Goal: Communication & Community: Ask a question

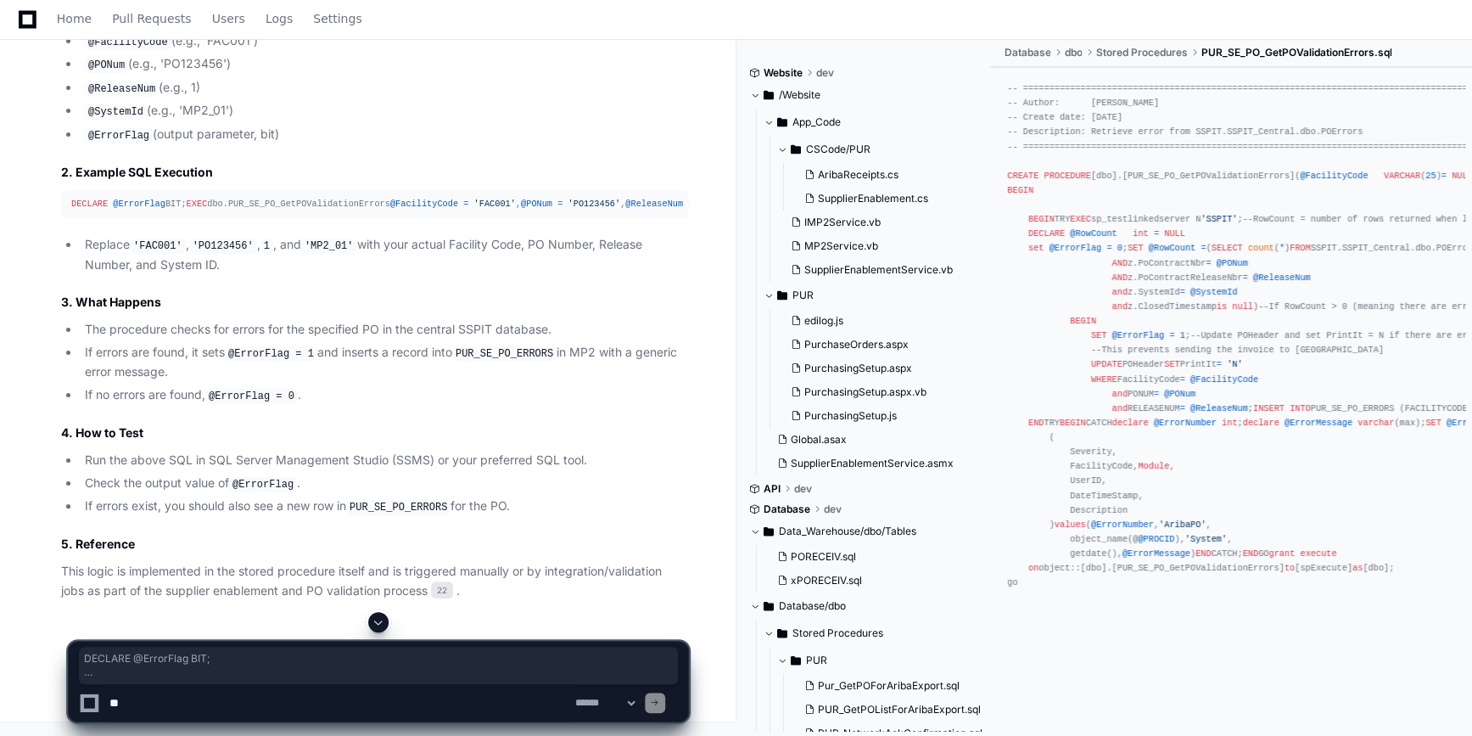
scroll to position [679, 0]
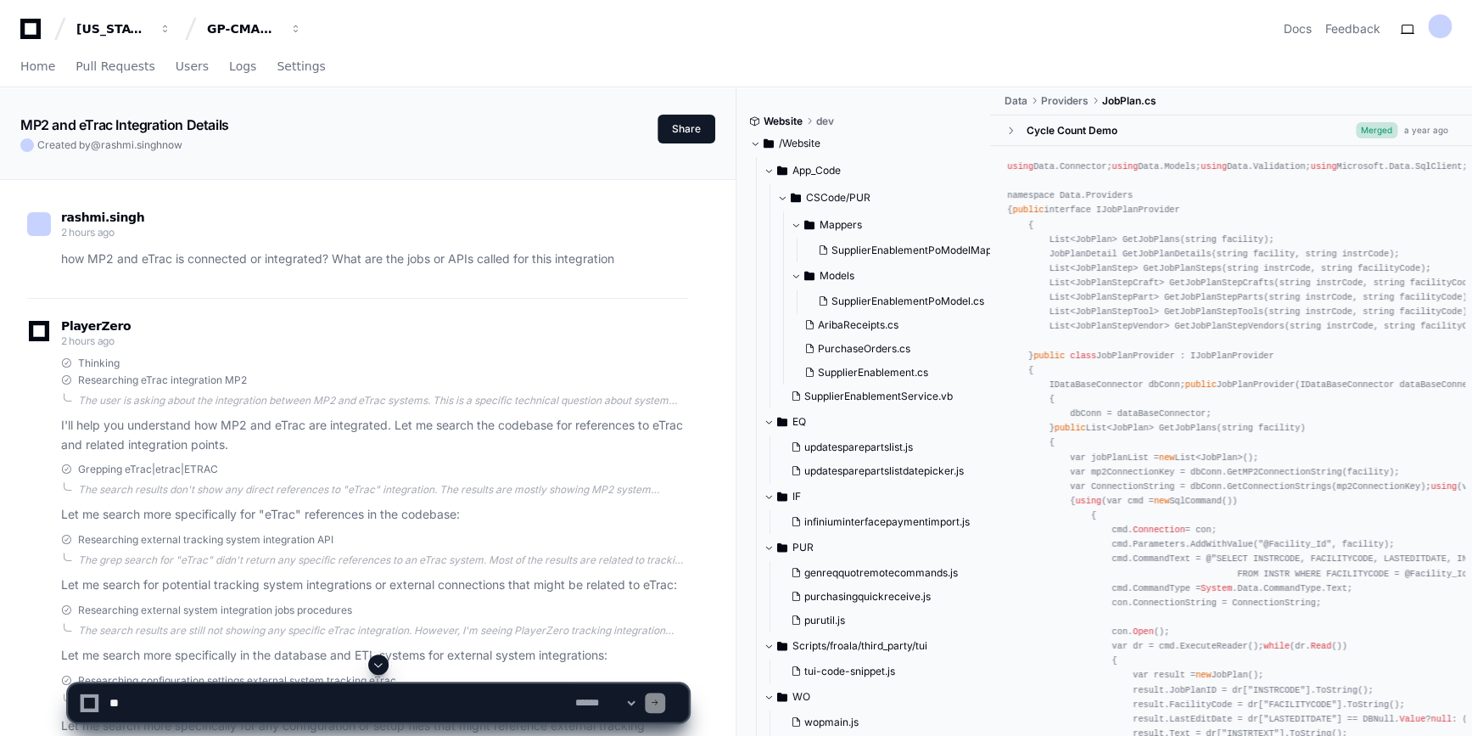
click at [211, 699] on textarea at bounding box center [339, 702] width 466 height 37
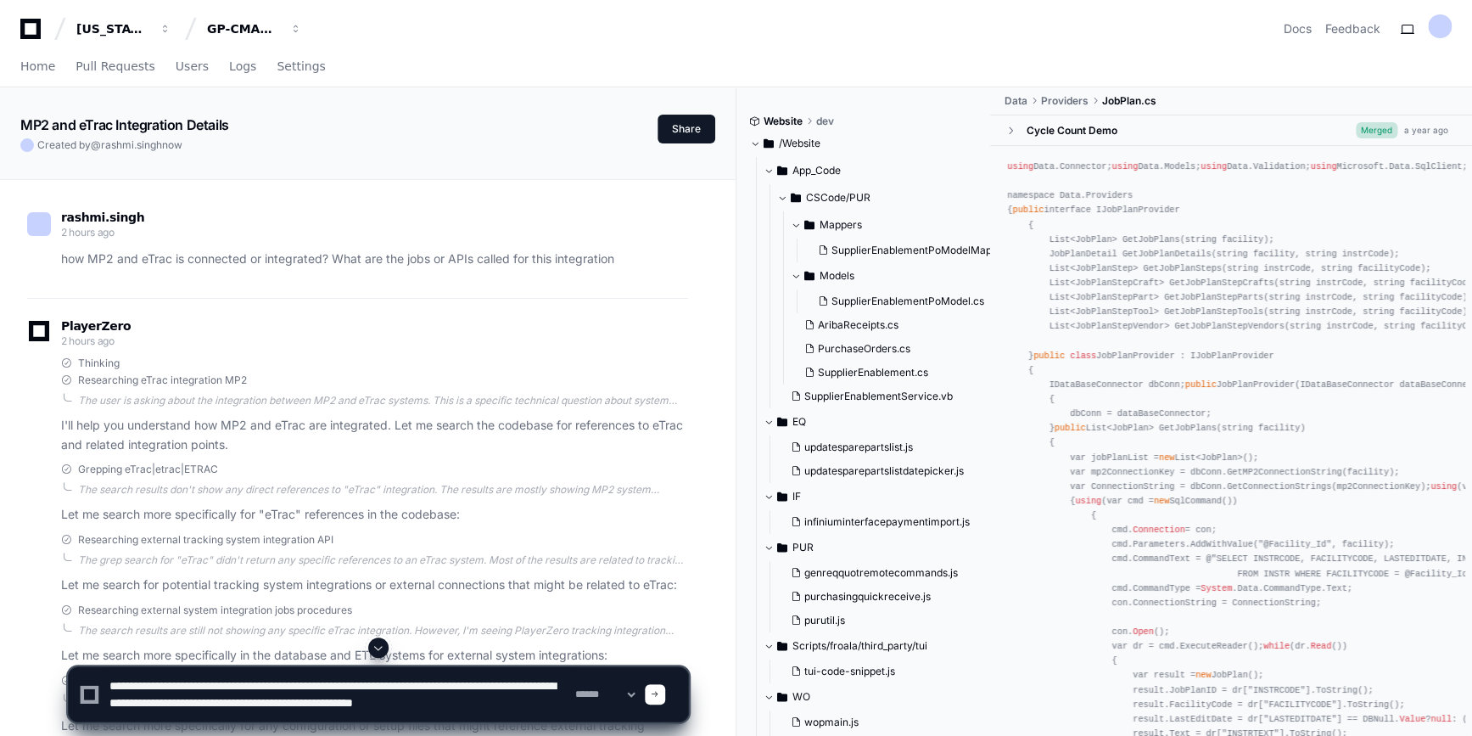
scroll to position [6, 0]
type textarea "**********"
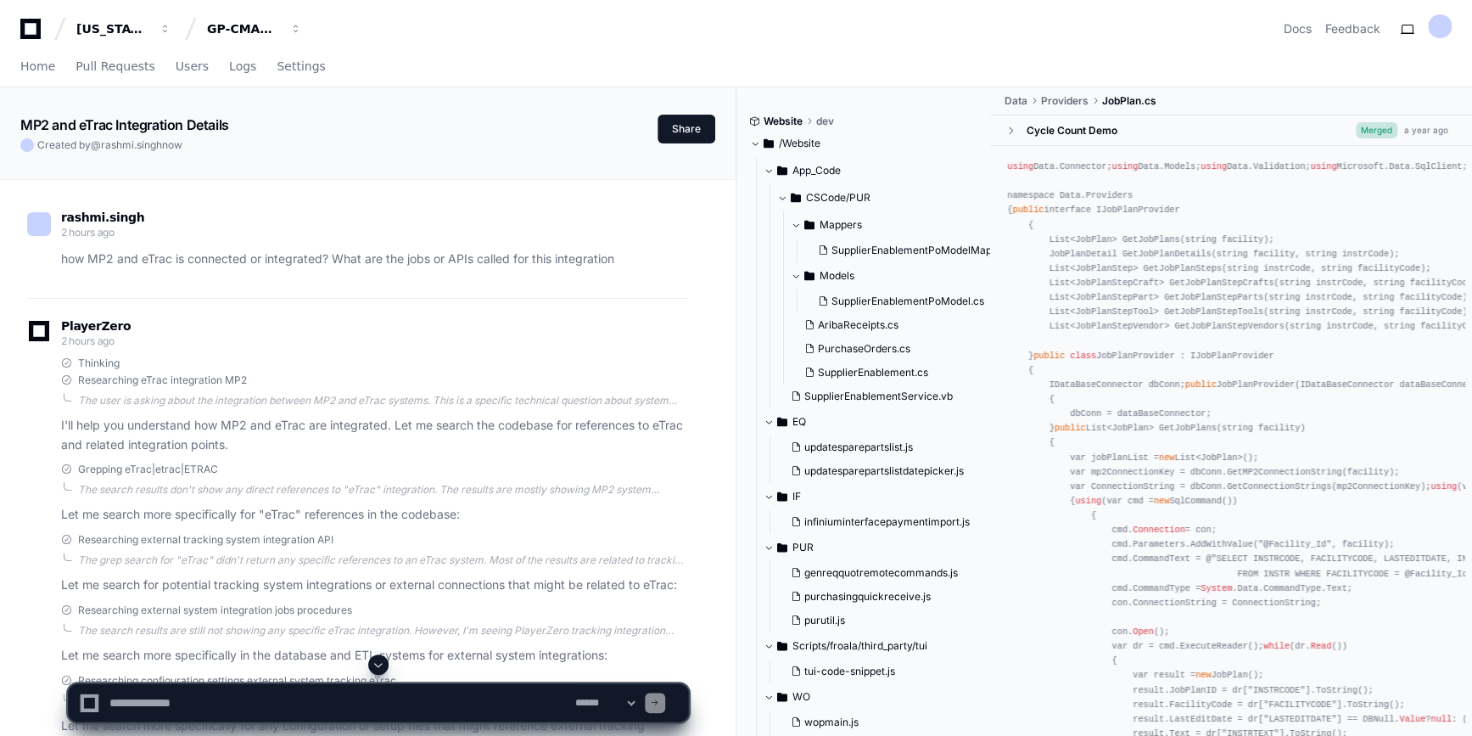
scroll to position [0, 0]
click at [379, 666] on span at bounding box center [379, 664] width 14 height 14
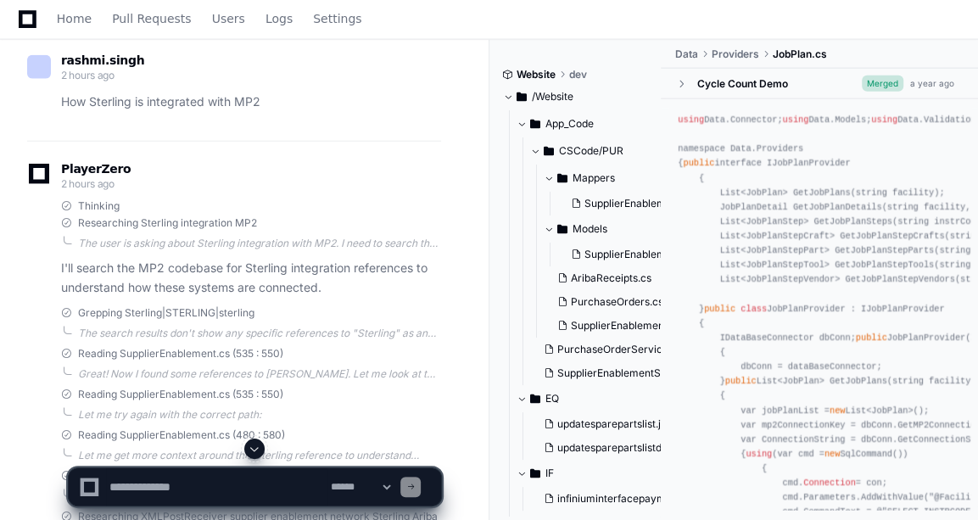
scroll to position [2180, 0]
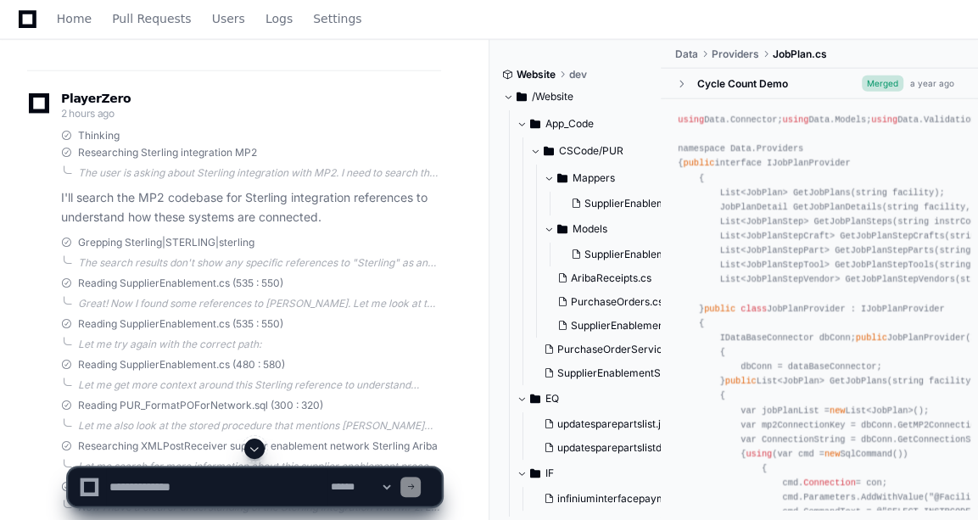
click at [256, 447] on span at bounding box center [255, 449] width 14 height 14
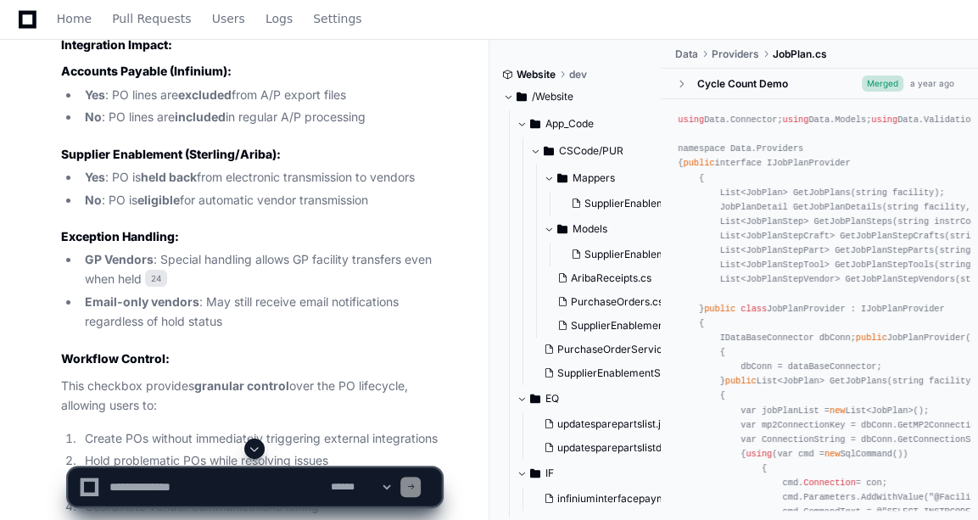
scroll to position [7159, 0]
